Goal: Task Accomplishment & Management: Manage account settings

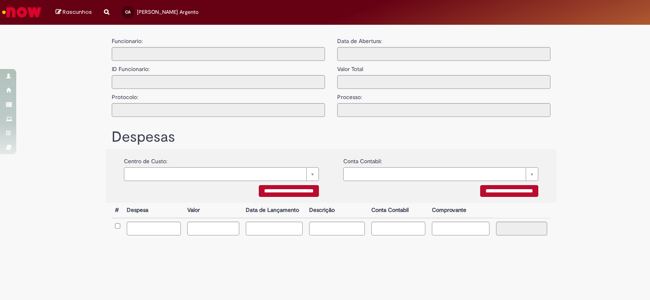
type input "**********"
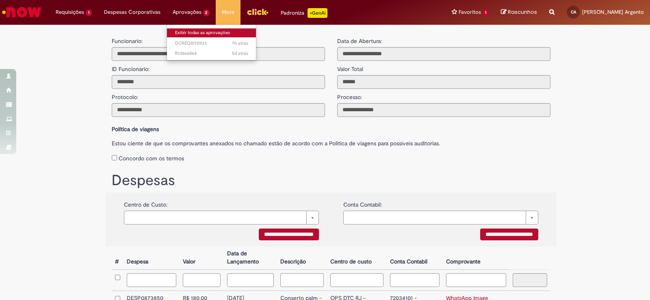
click at [185, 31] on link "Exibir todas as aprovações" at bounding box center [211, 32] width 89 height 9
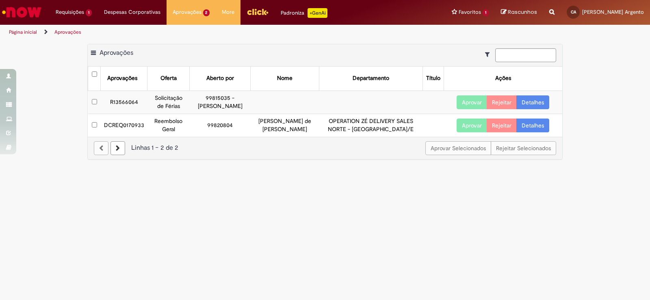
click at [464, 128] on button "Aprovar" at bounding box center [471, 126] width 30 height 14
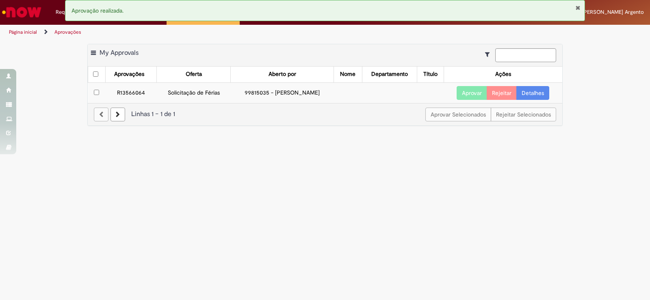
click at [208, 92] on td "Solicitação de Férias" at bounding box center [194, 92] width 74 height 21
click at [246, 93] on td "99815035 - [PERSON_NAME]" at bounding box center [282, 92] width 103 height 21
click at [134, 99] on td "R13566064" at bounding box center [130, 92] width 51 height 21
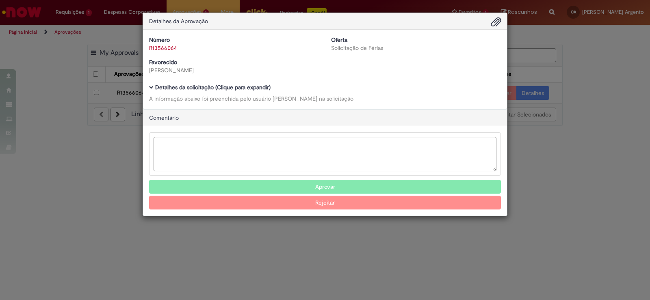
click at [87, 176] on div "Detalhes da Aprovação Número R13566064 Oferta Solicitação de Férias Favorecido …" at bounding box center [325, 150] width 650 height 300
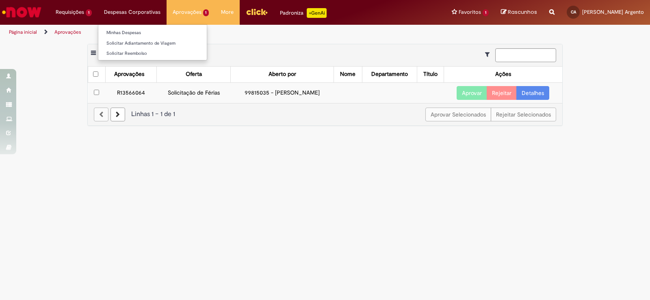
click at [142, 27] on li "Minhas Despesas" at bounding box center [152, 32] width 108 height 11
click at [139, 30] on link "Minhas Despesas" at bounding box center [152, 32] width 108 height 9
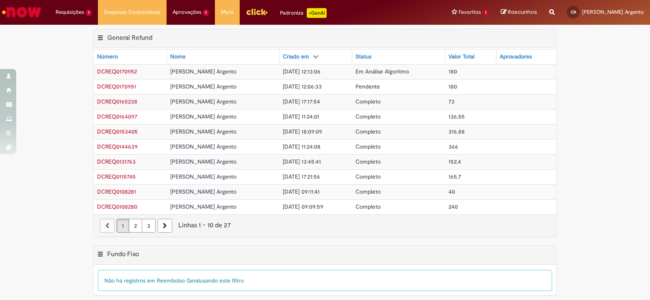
click at [401, 73] on span "Em Análise Algoritmo" at bounding box center [382, 71] width 54 height 7
